Goal: Browse casually

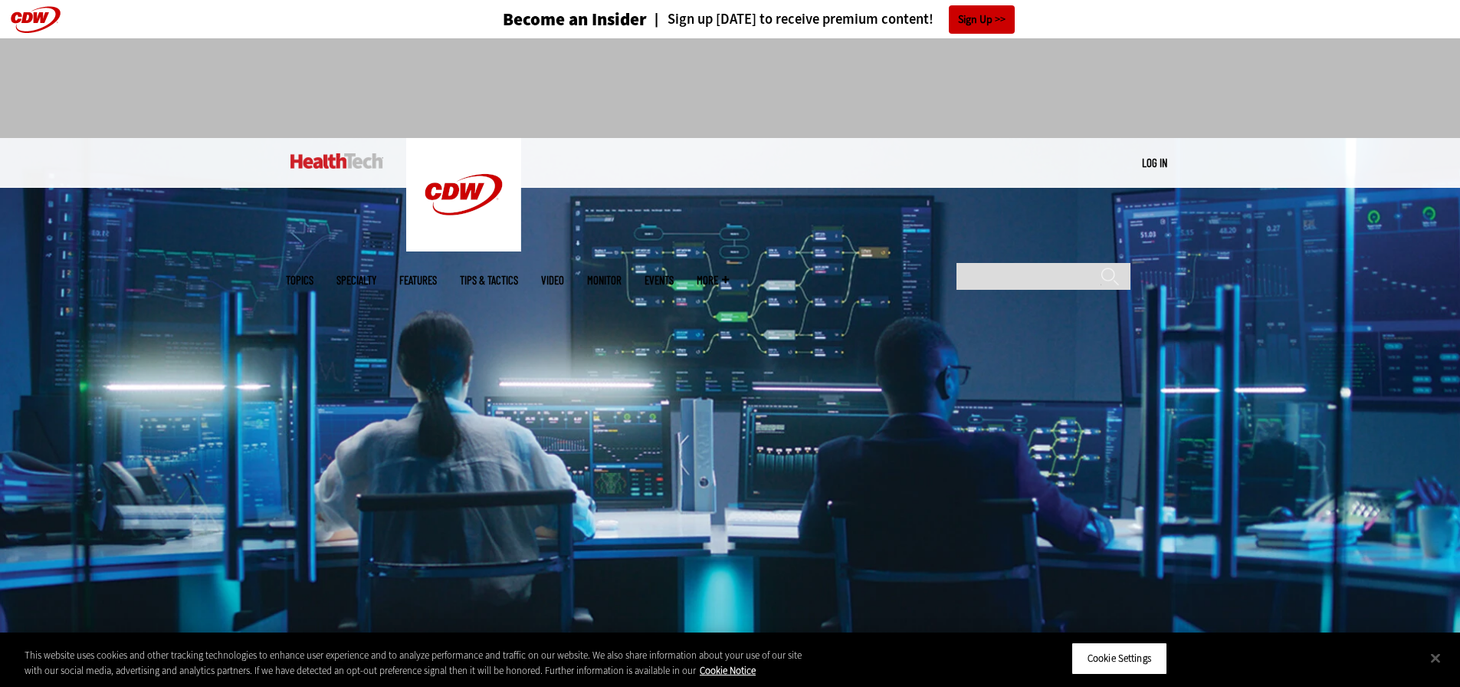
drag, startPoint x: 401, startPoint y: 61, endPoint x: 394, endPoint y: 46, distance: 16.1
click at [401, 61] on div at bounding box center [730, 81] width 889 height 87
